Goal: Task Accomplishment & Management: Use online tool/utility

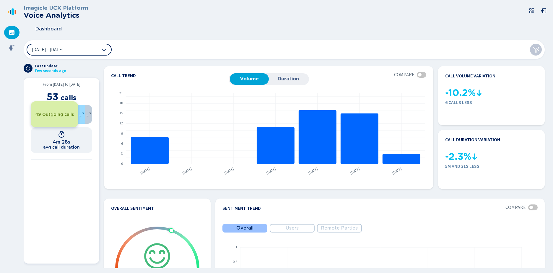
drag, startPoint x: 55, startPoint y: 118, endPoint x: 59, endPoint y: 118, distance: 3.9
click at [55, 118] on div "49 Outgoing calls" at bounding box center [54, 114] width 47 height 26
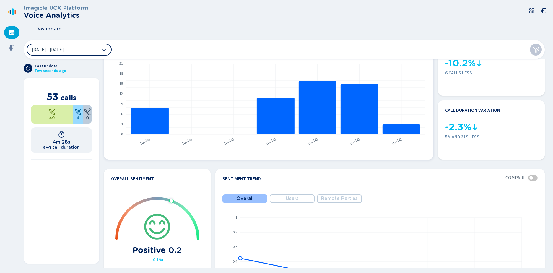
scroll to position [59, 0]
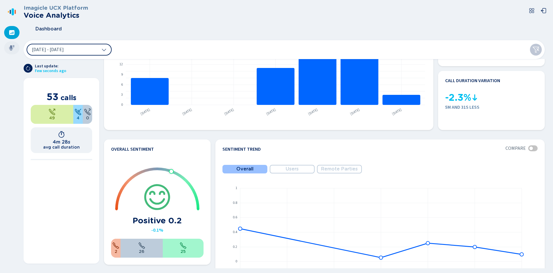
click at [11, 46] on icon at bounding box center [11, 47] width 5 height 5
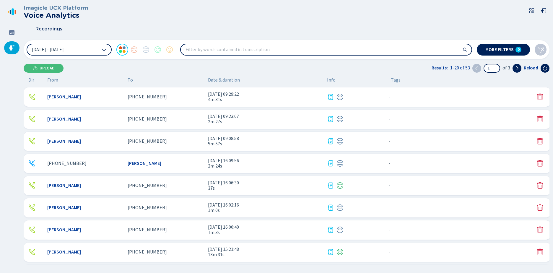
click at [263, 98] on span "4m 31s" at bounding box center [265, 99] width 114 height 5
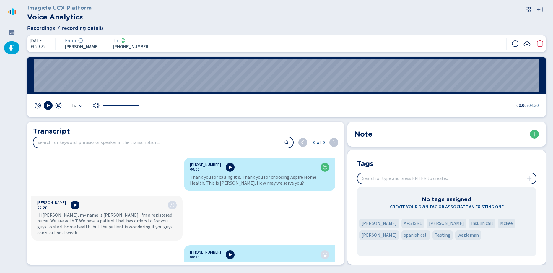
click at [525, 43] on icon at bounding box center [527, 43] width 7 height 7
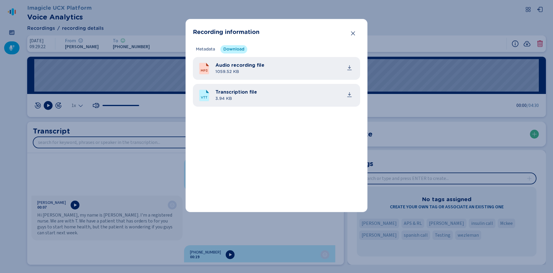
click at [253, 97] on span "3.94 KB" at bounding box center [236, 99] width 42 height 6
click at [349, 94] on icon "common.download" at bounding box center [350, 95] width 6 height 6
drag, startPoint x: 480, startPoint y: 48, endPoint x: 480, endPoint y: 53, distance: 4.2
click at [480, 48] on div "Recording information Metadata Download Recording technology Media Forking Call…" at bounding box center [276, 136] width 553 height 273
click at [354, 30] on button "Close" at bounding box center [353, 33] width 12 height 12
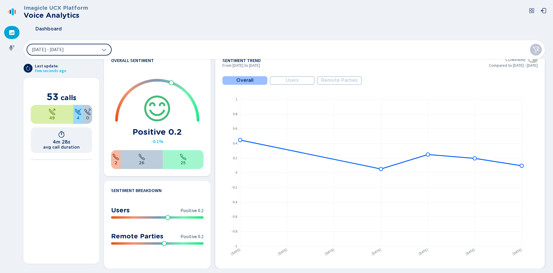
scroll to position [157, 0]
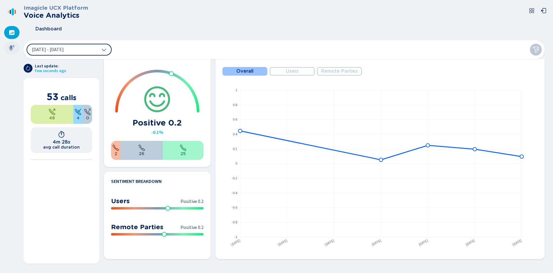
click at [11, 47] on icon at bounding box center [11, 47] width 5 height 5
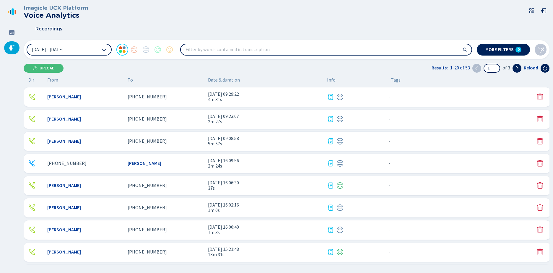
click at [204, 51] on input "search" at bounding box center [326, 49] width 291 height 11
click at [390, 97] on div "- {{hiddenTagsCount}} more" at bounding box center [389, 97] width 7 height 8
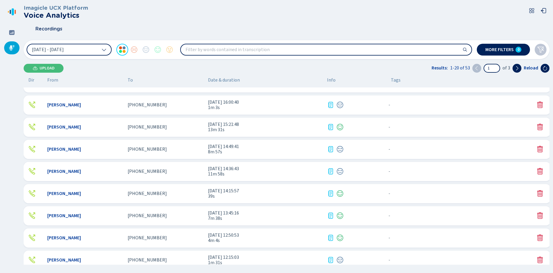
scroll to position [59, 0]
click at [388, 103] on div "- {{hiddenTagsCount}} more" at bounding box center [389, 104] width 7 height 8
click at [389, 106] on span "-" at bounding box center [390, 104] width 2 height 5
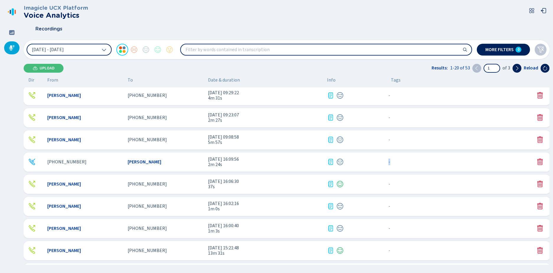
scroll to position [0, 0]
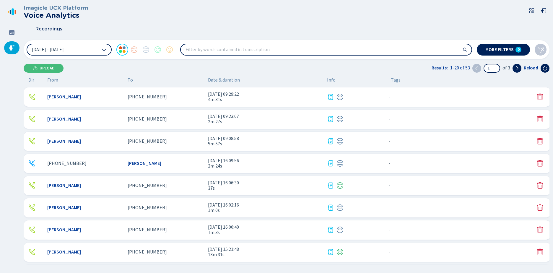
click at [216, 101] on span "4m 31s" at bounding box center [265, 99] width 114 height 5
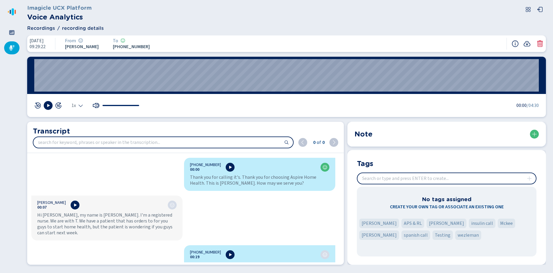
click at [15, 12] on icon at bounding box center [15, 12] width 1 height 4
click at [422, 177] on input "insert" at bounding box center [447, 178] width 179 height 11
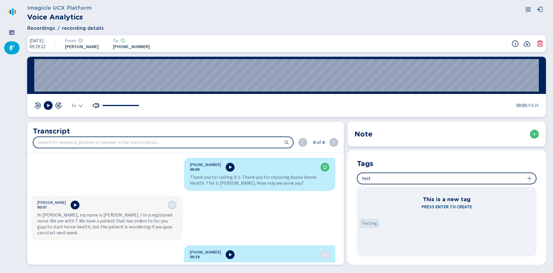
type input "test"
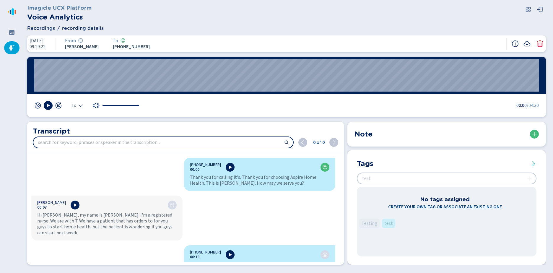
click at [385, 220] on section "Tags No tags assigned Create your own tag or associate an existing one Testing …" at bounding box center [447, 207] width 199 height 115
click at [426, 226] on section "Tags No tags assigned Create your own tag or associate an existing one Testing …" at bounding box center [447, 207] width 199 height 115
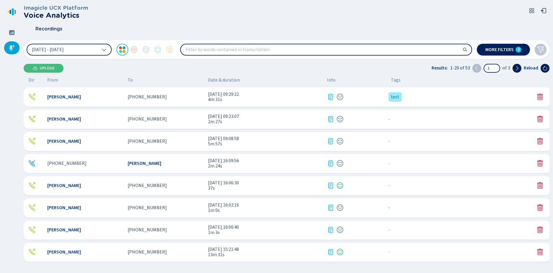
click at [318, 49] on input "search" at bounding box center [326, 49] width 291 height 11
click at [330, 95] on icon at bounding box center [330, 96] width 7 height 7
click at [331, 97] on icon at bounding box center [330, 97] width 5 height 6
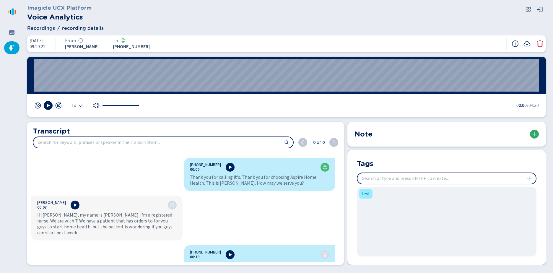
click at [539, 135] on button at bounding box center [534, 134] width 9 height 9
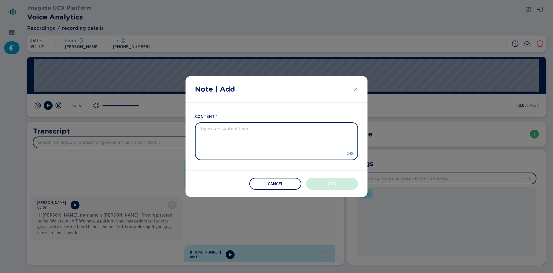
click at [211, 132] on textarea "content" at bounding box center [271, 141] width 143 height 31
type textarea "test"
click at [342, 184] on button "Add" at bounding box center [332, 184] width 52 height 12
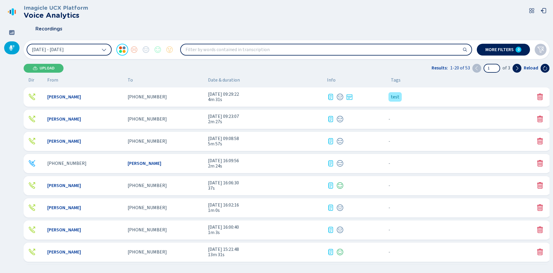
click at [350, 98] on icon at bounding box center [350, 98] width 4 height 2
click at [205, 49] on input "search" at bounding box center [326, 49] width 291 height 11
type input "fall"
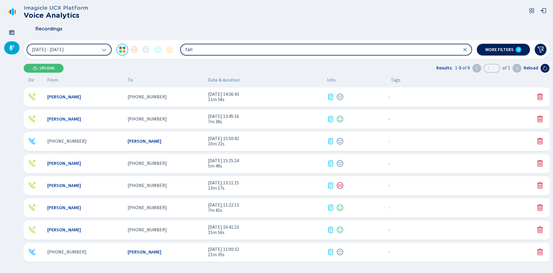
click at [224, 94] on span "[DATE] 14:36:43" at bounding box center [265, 94] width 114 height 5
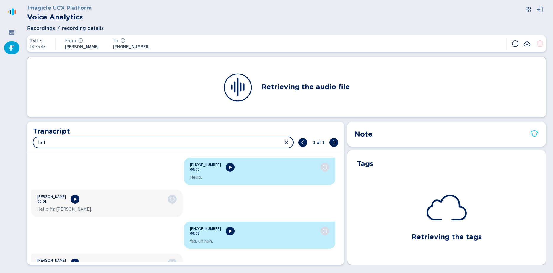
scroll to position [5441, 0]
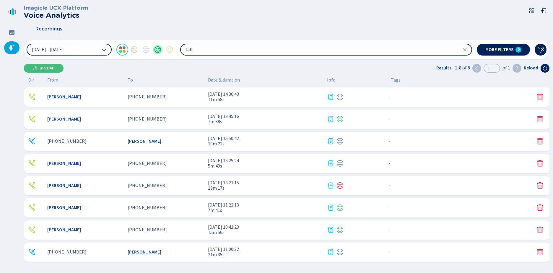
drag, startPoint x: 209, startPoint y: 52, endPoint x: 154, endPoint y: 48, distance: 54.6
click at [154, 48] on div "[DATE] - [DATE] fall" at bounding box center [250, 50] width 446 height 12
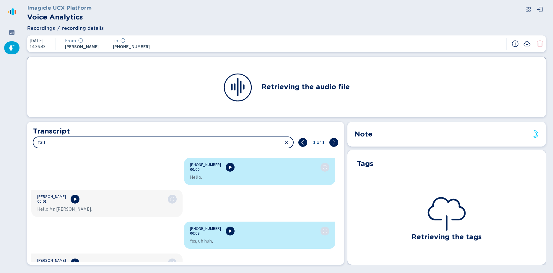
scroll to position [5441, 0]
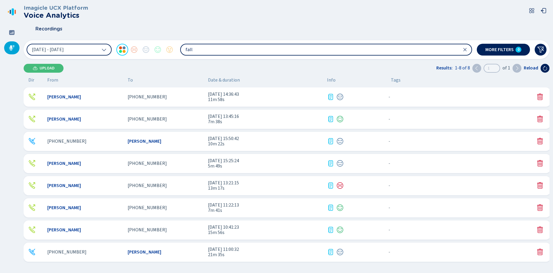
click at [292, 21] on header "Imagicle UCX Platform Voice Analytics Recordings" at bounding box center [287, 21] width 526 height 32
